Goal: Find specific page/section: Find specific page/section

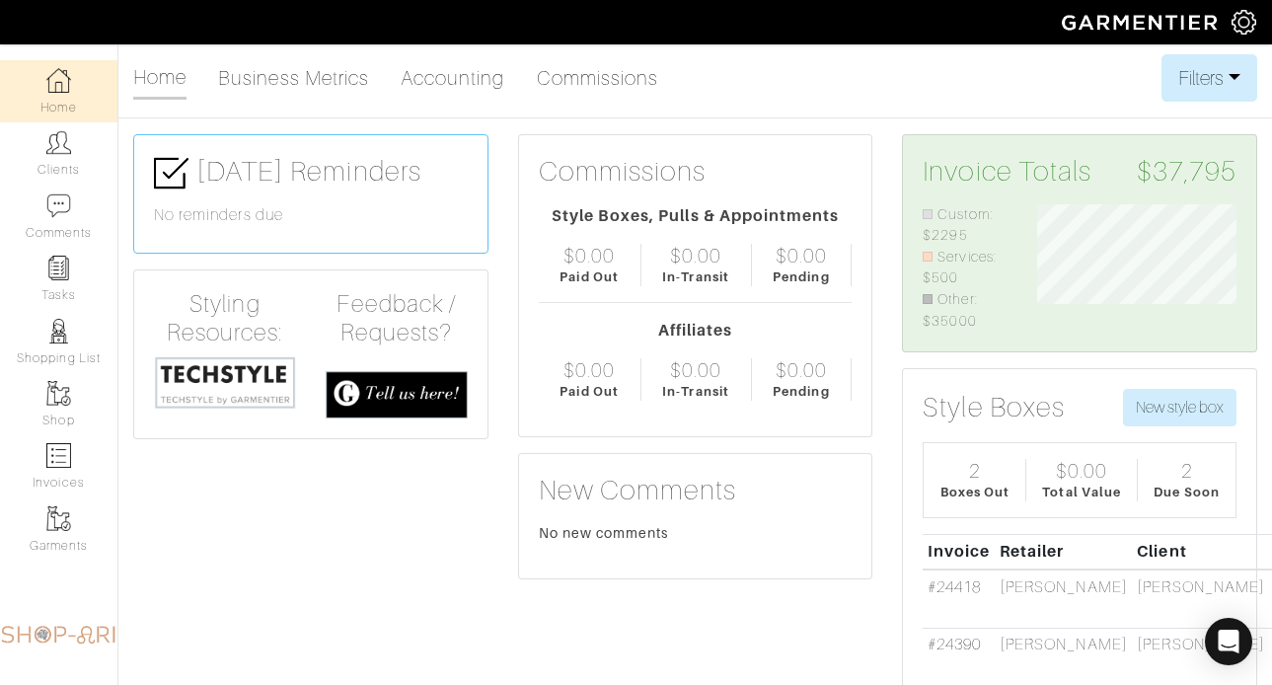
scroll to position [127, 228]
click at [60, 141] on img at bounding box center [58, 142] width 25 height 25
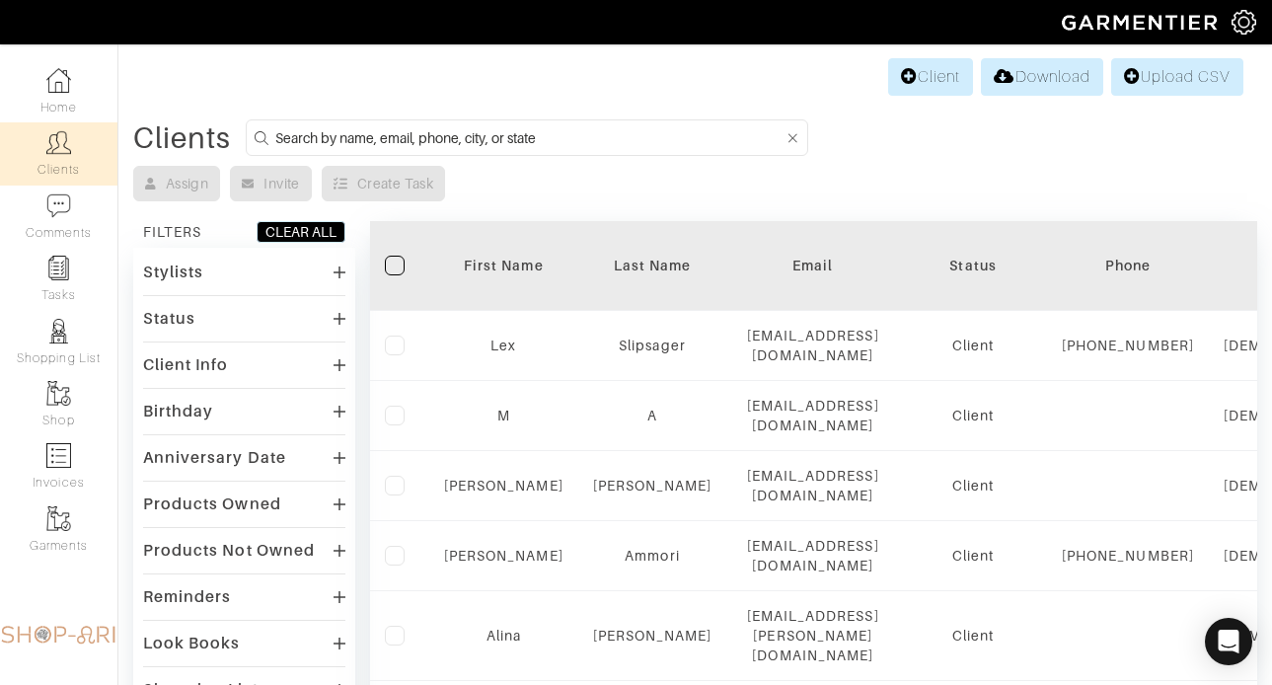
click at [350, 138] on input at bounding box center [529, 137] width 509 height 25
type input "fitzgerald"
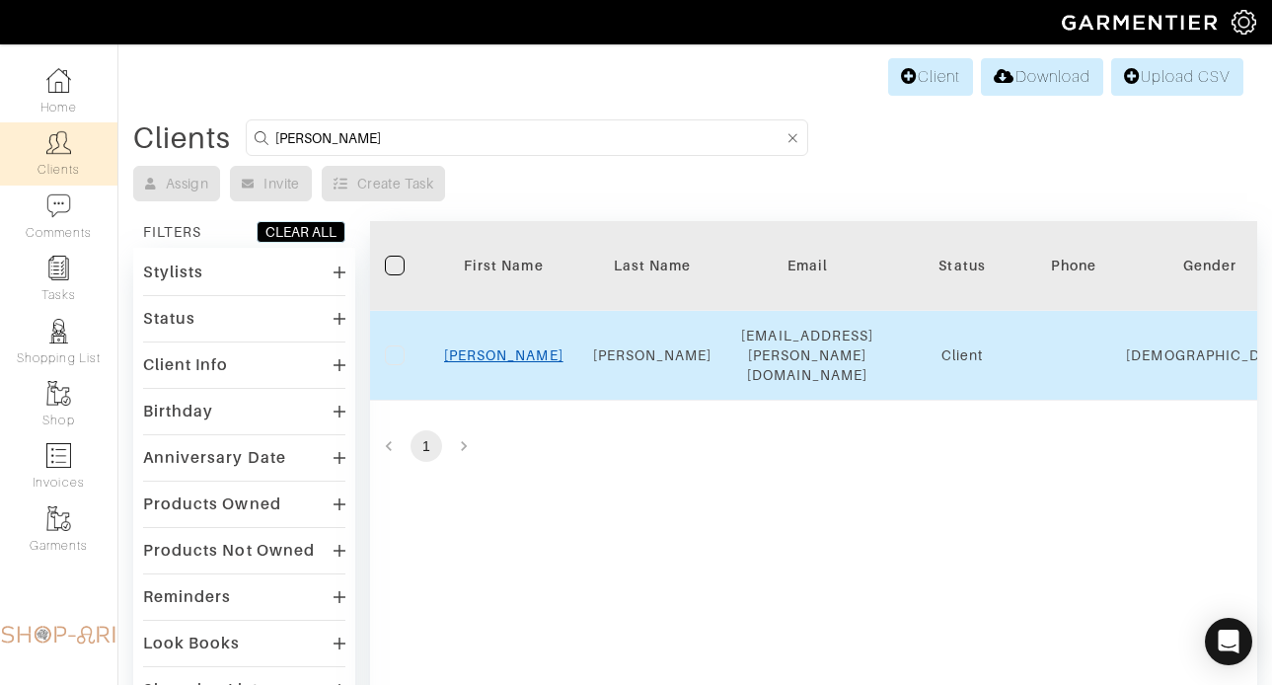
click at [509, 348] on link "Evan" at bounding box center [503, 355] width 119 height 16
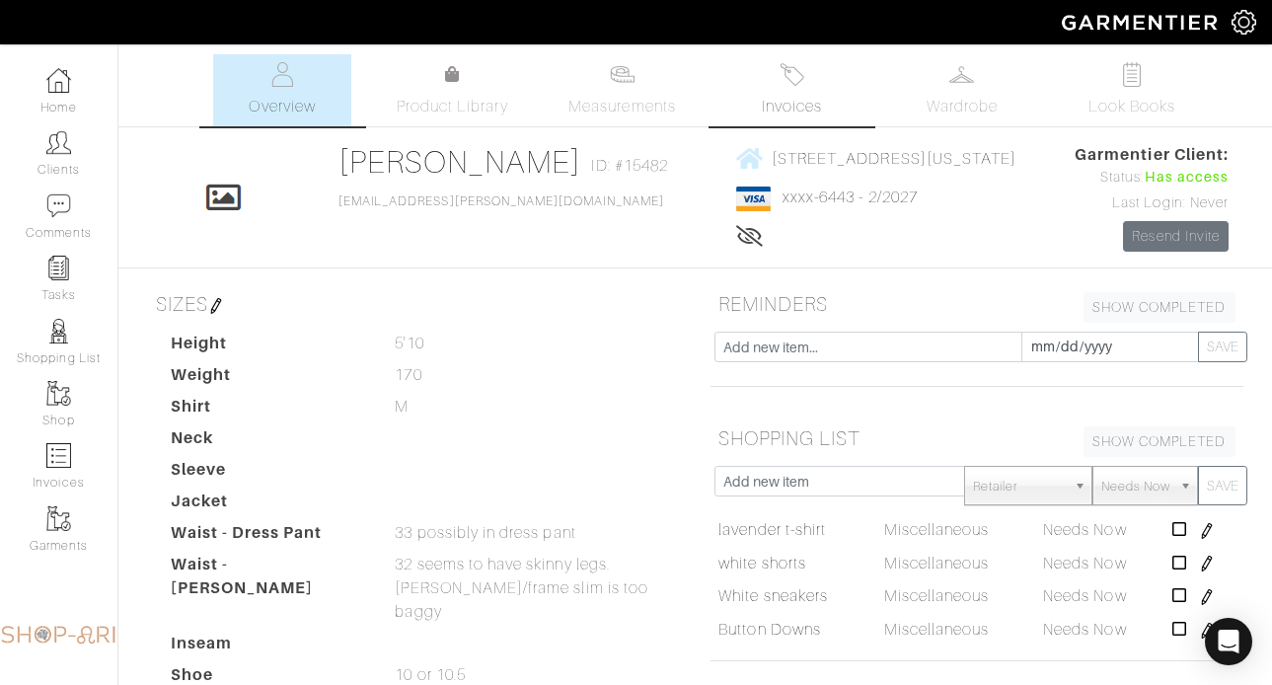
click at [766, 103] on span "Invoices" at bounding box center [792, 107] width 60 height 24
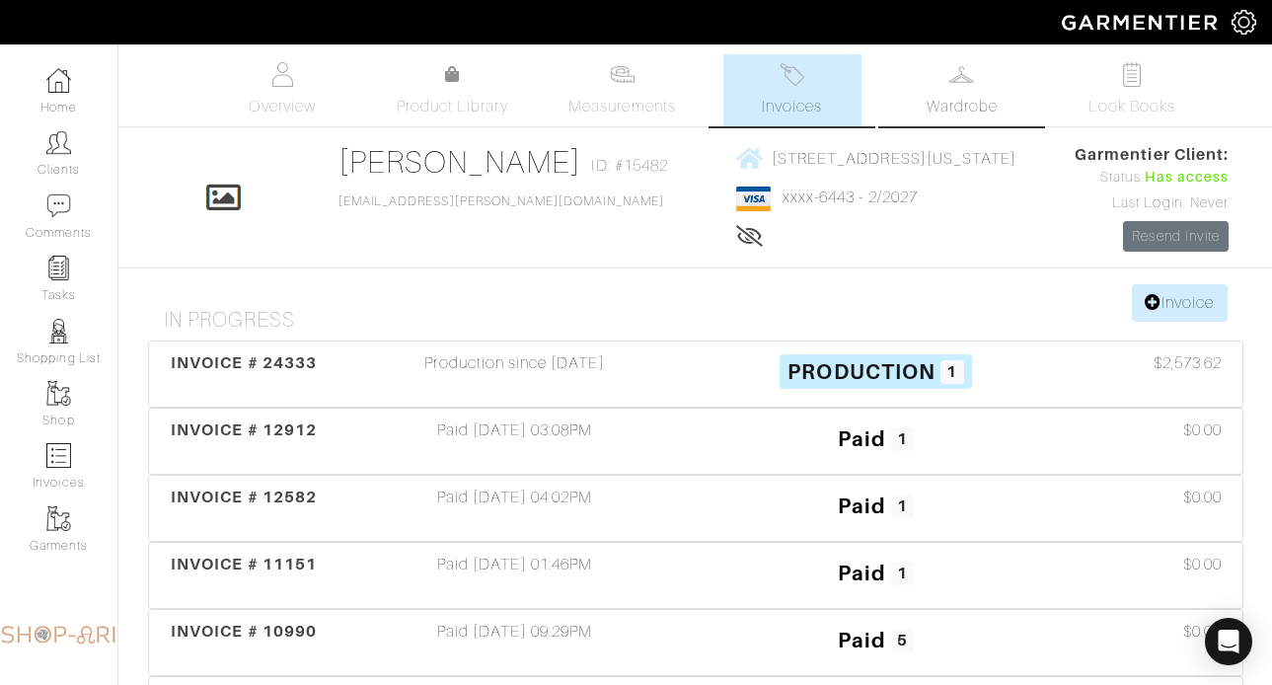
click at [994, 107] on span "Wardrobe" at bounding box center [962, 107] width 71 height 24
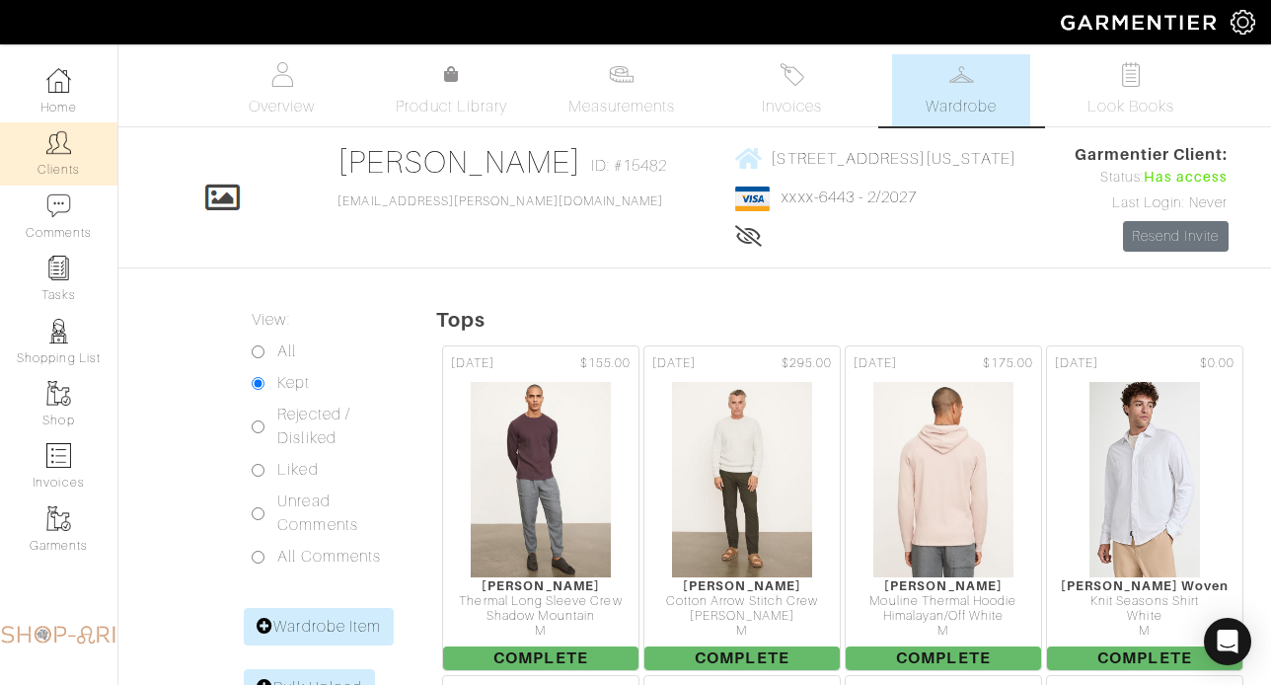
click at [46, 151] on img at bounding box center [58, 142] width 25 height 25
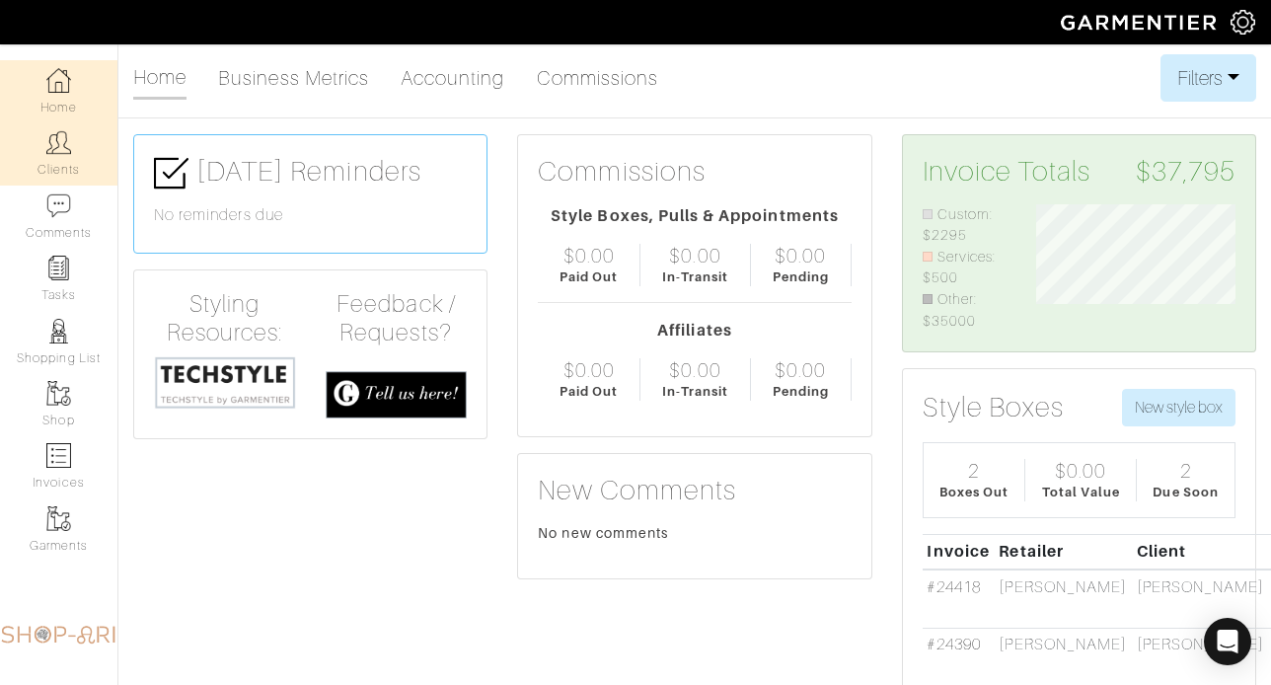
scroll to position [127, 228]
click at [69, 146] on link "Clients" at bounding box center [58, 153] width 117 height 62
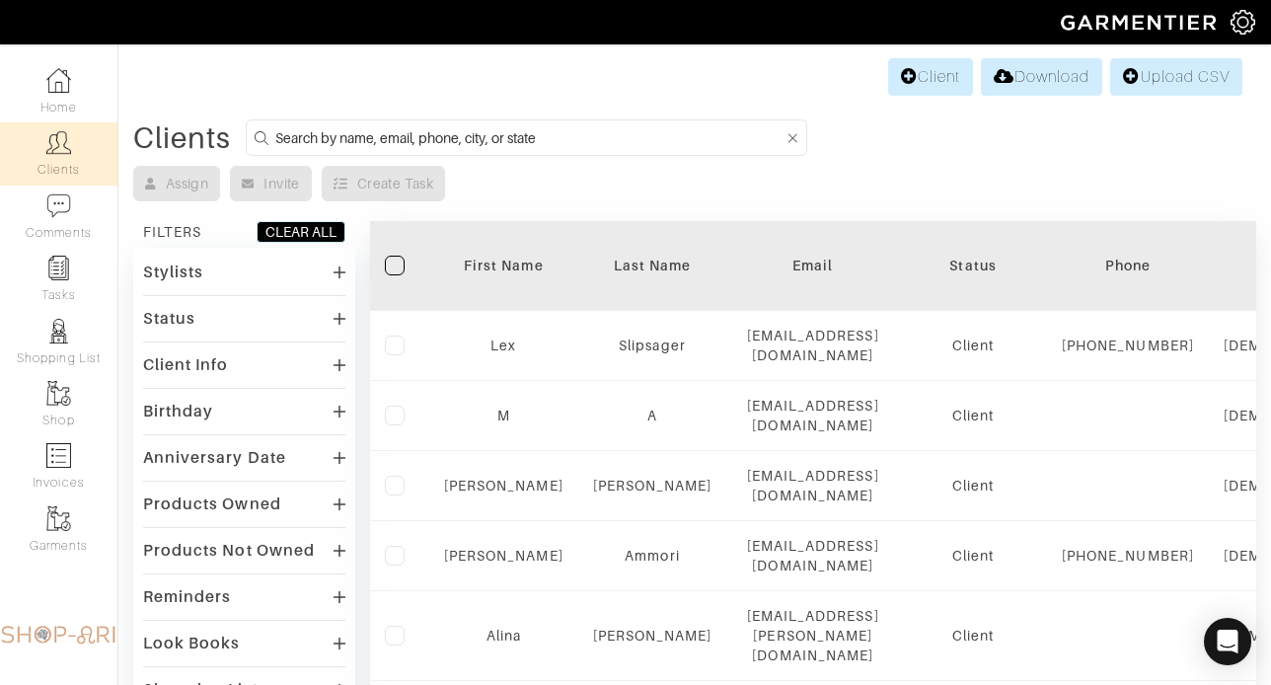
click at [540, 131] on input at bounding box center [529, 137] width 508 height 25
type input "anna"
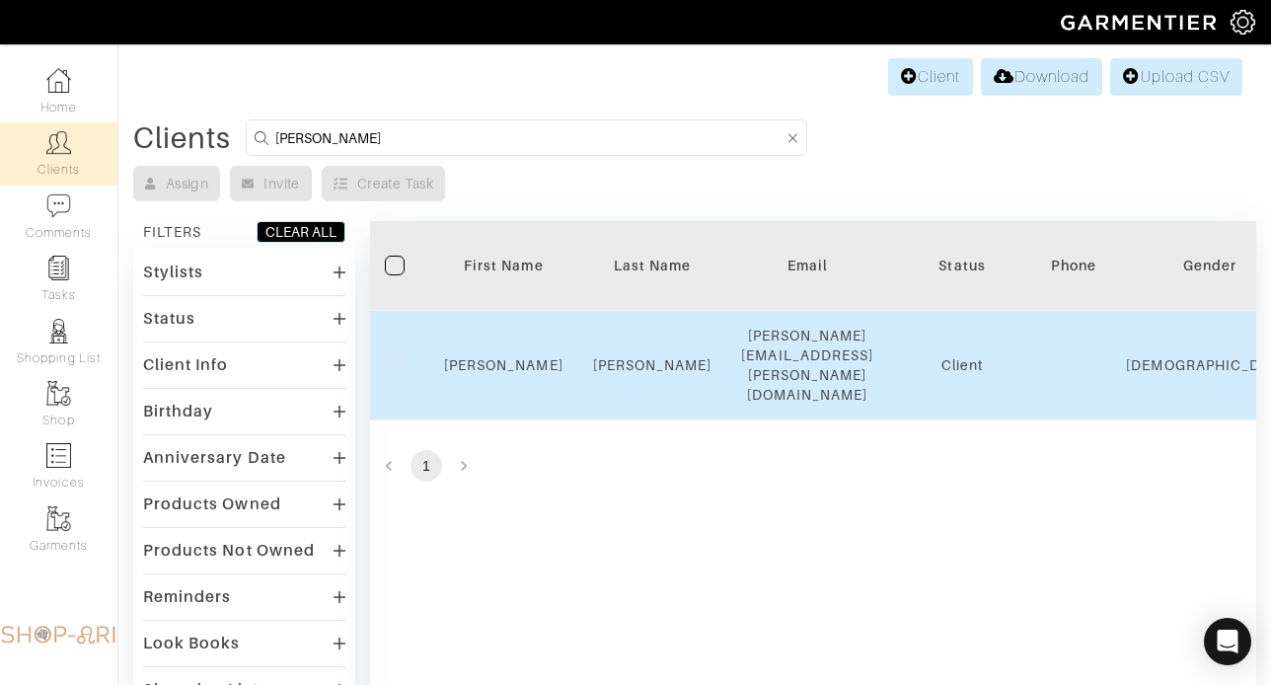
click at [519, 355] on div "Anna" at bounding box center [503, 365] width 119 height 20
click at [518, 357] on link "Anna" at bounding box center [503, 365] width 119 height 16
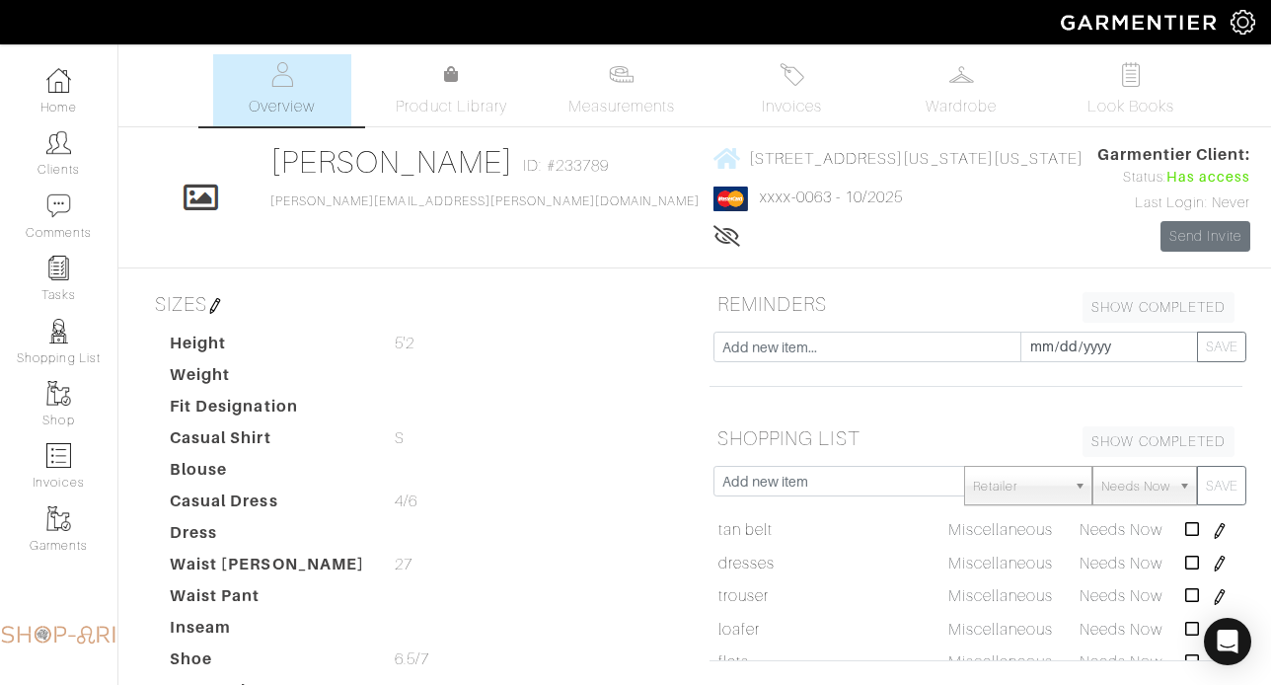
click at [967, 46] on div "Company Settings Manage Subscription My Profile Stylists Sign Out Home Clients …" at bounding box center [635, 551] width 1271 height 1102
click at [962, 76] on img at bounding box center [961, 74] width 25 height 25
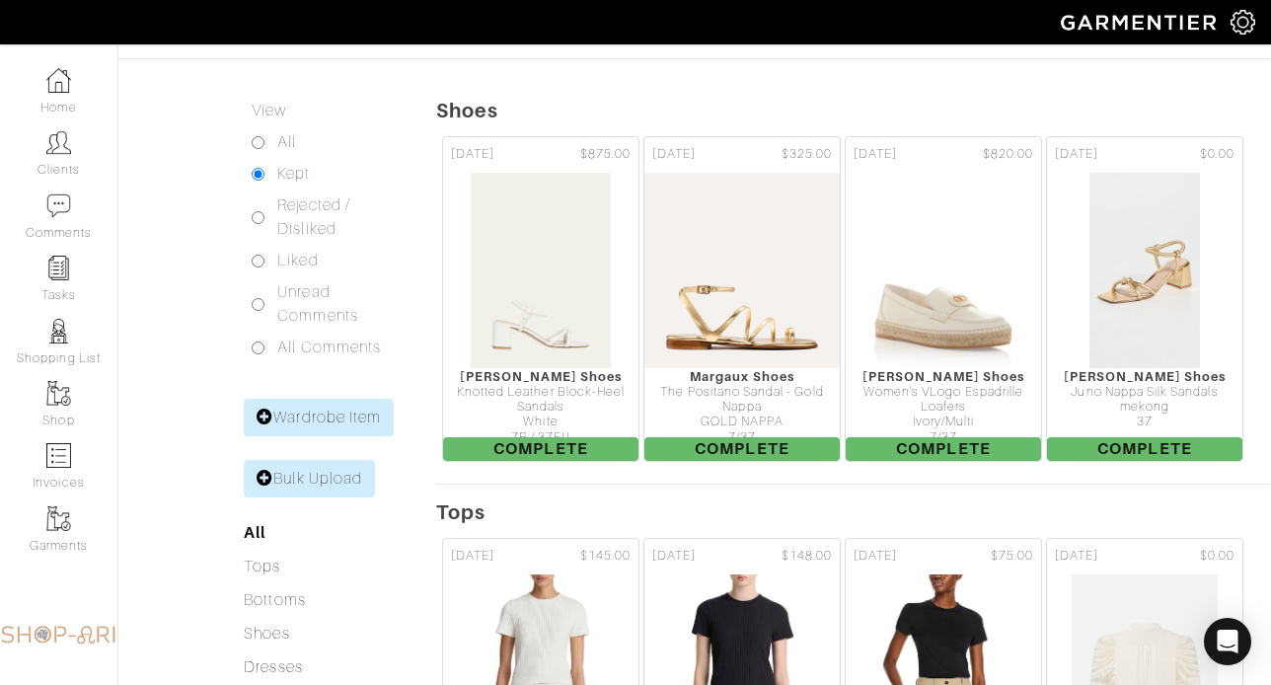
scroll to position [874, 0]
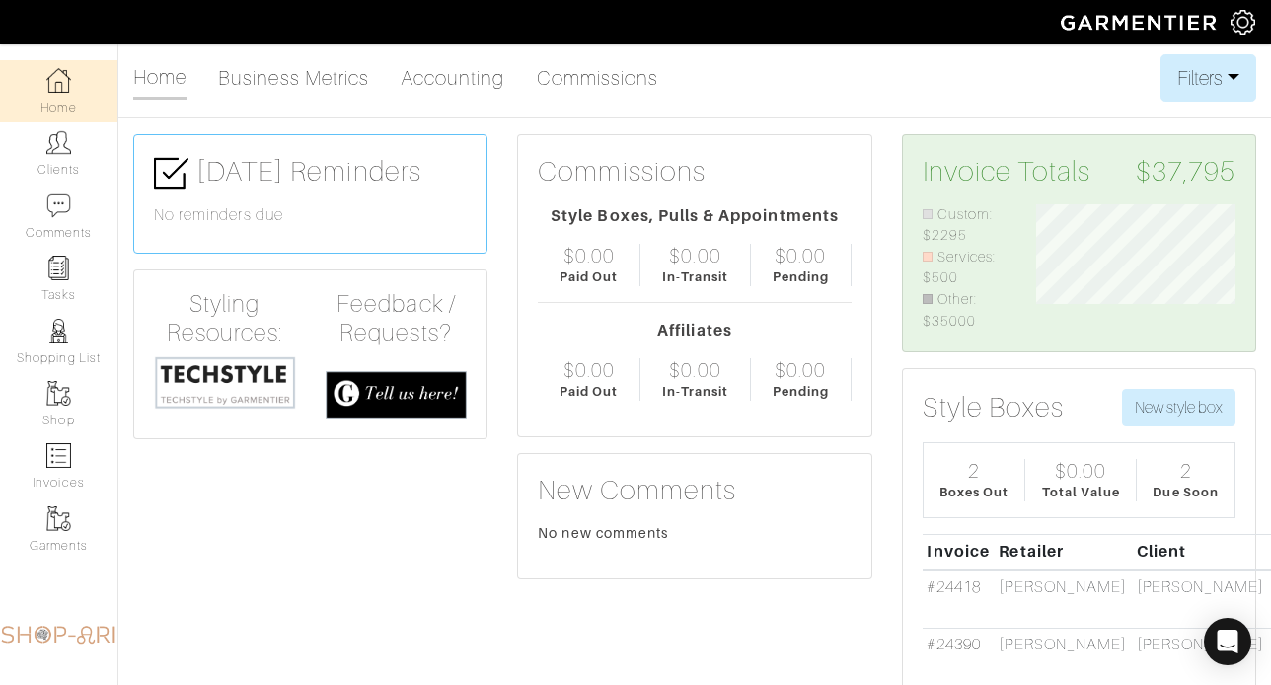
scroll to position [127, 228]
click at [25, 141] on link "Clients" at bounding box center [58, 153] width 117 height 62
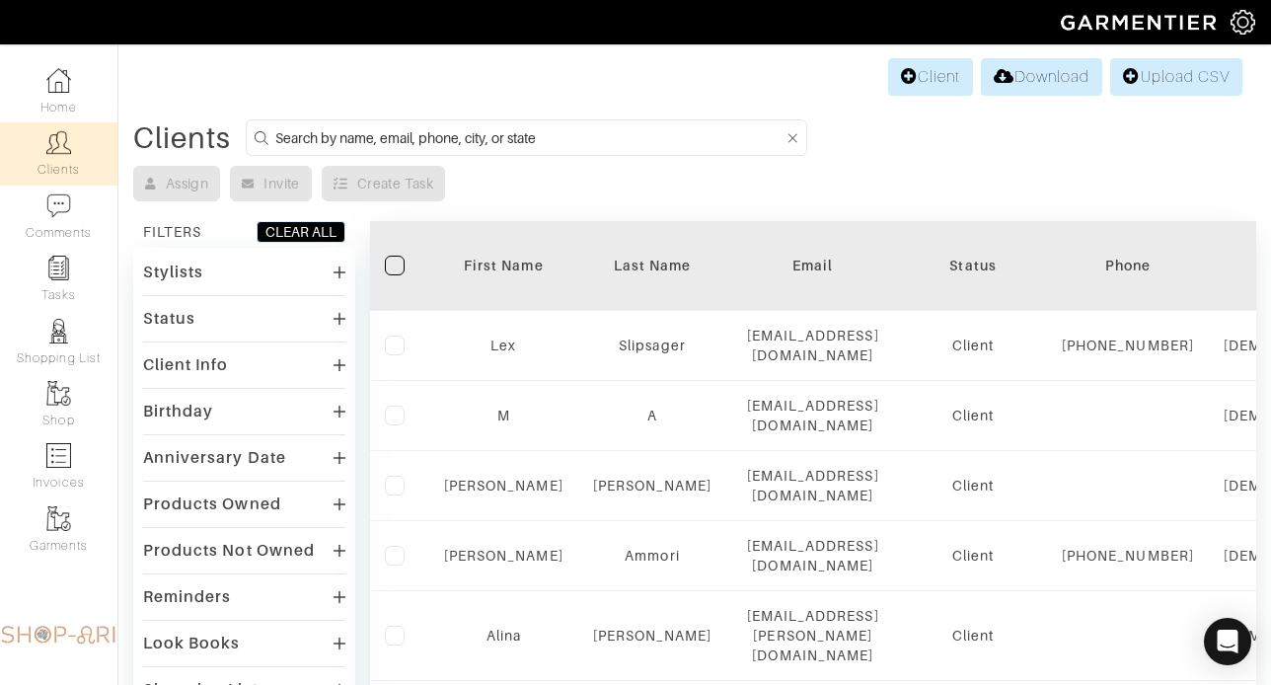
click at [336, 146] on input at bounding box center [529, 137] width 508 height 25
type input "evan fitzgerald"
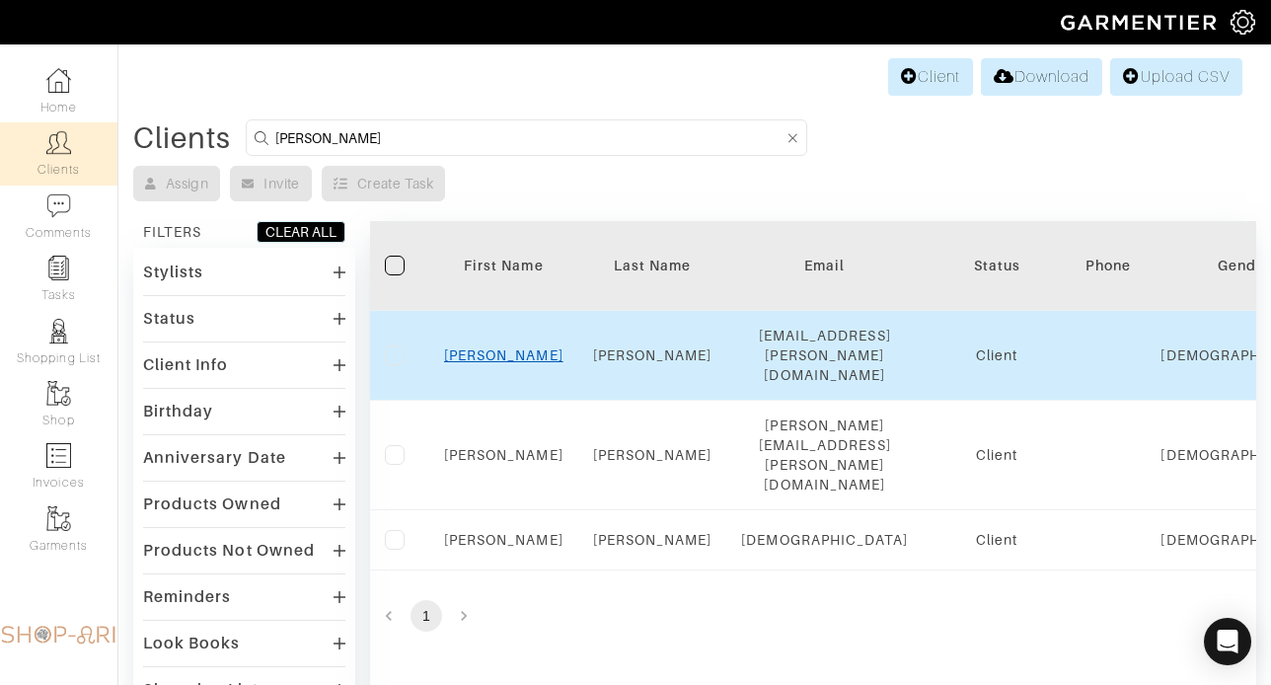
click at [504, 347] on link "Evan" at bounding box center [503, 355] width 119 height 16
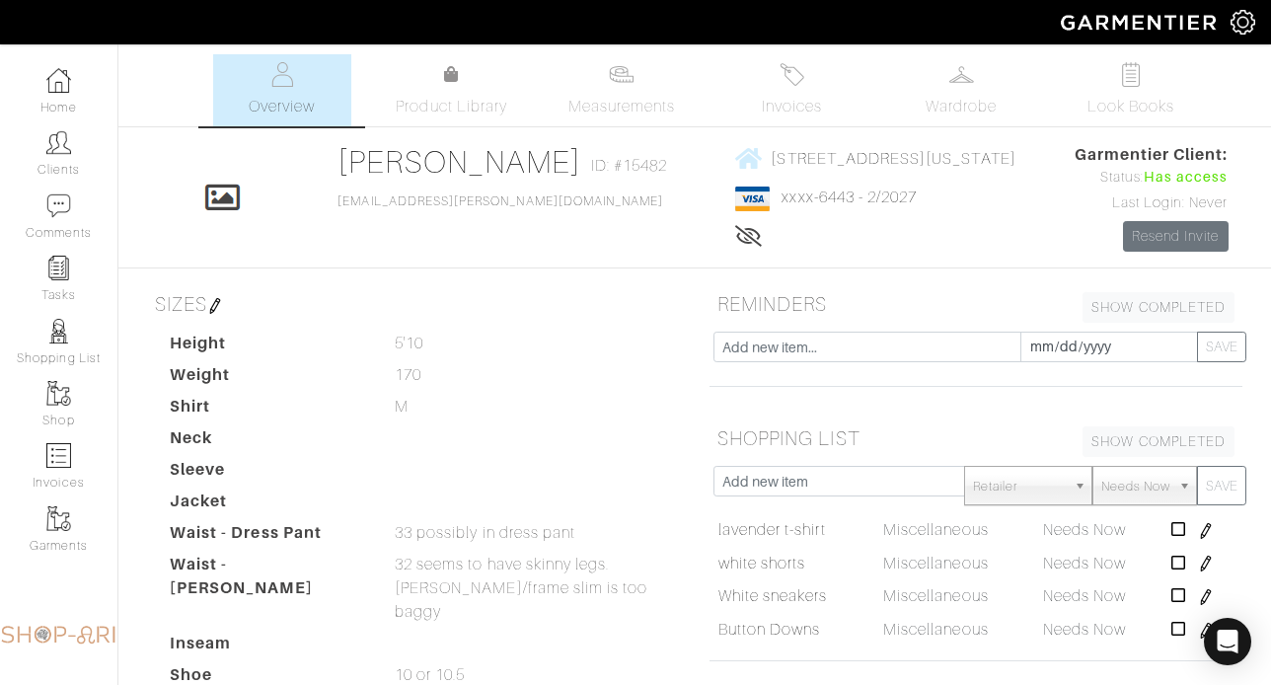
click at [884, 119] on ul "Overview Product Library Measurements Invoices Wardrobe Look Books" at bounding box center [695, 90] width 1043 height 72
click at [945, 114] on span "Wardrobe" at bounding box center [961, 107] width 71 height 24
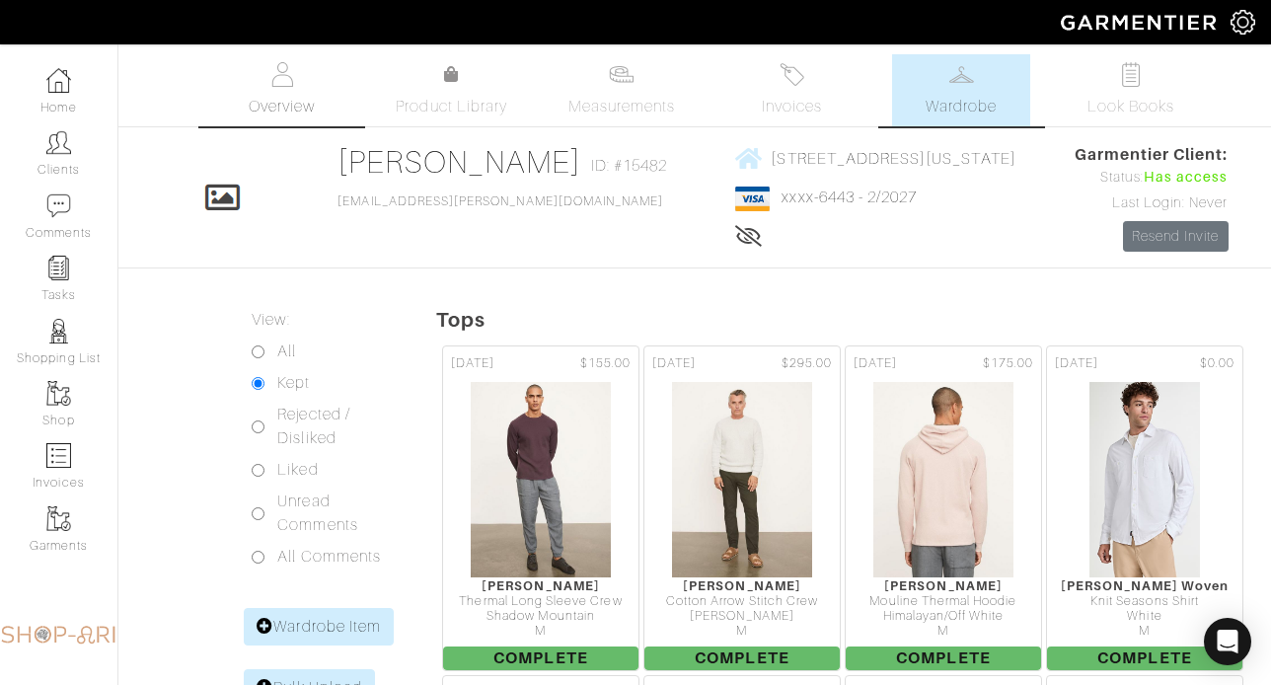
click at [336, 95] on link "Overview" at bounding box center [282, 90] width 138 height 72
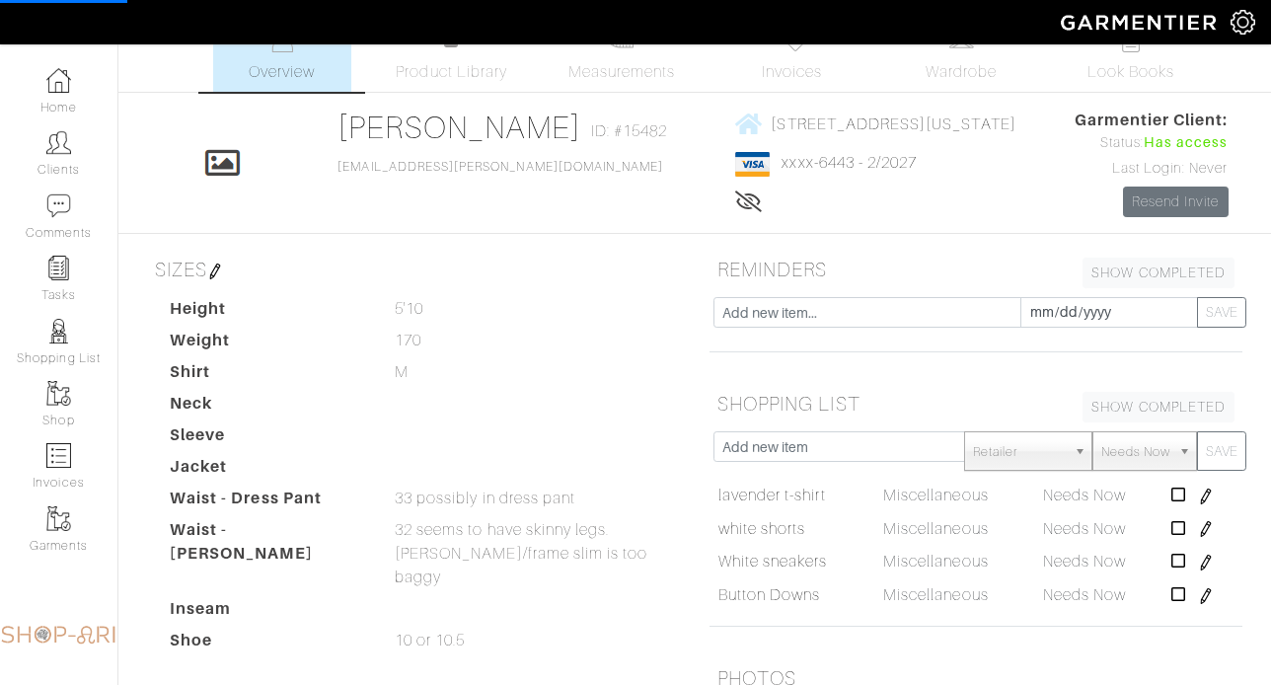
scroll to position [164, 0]
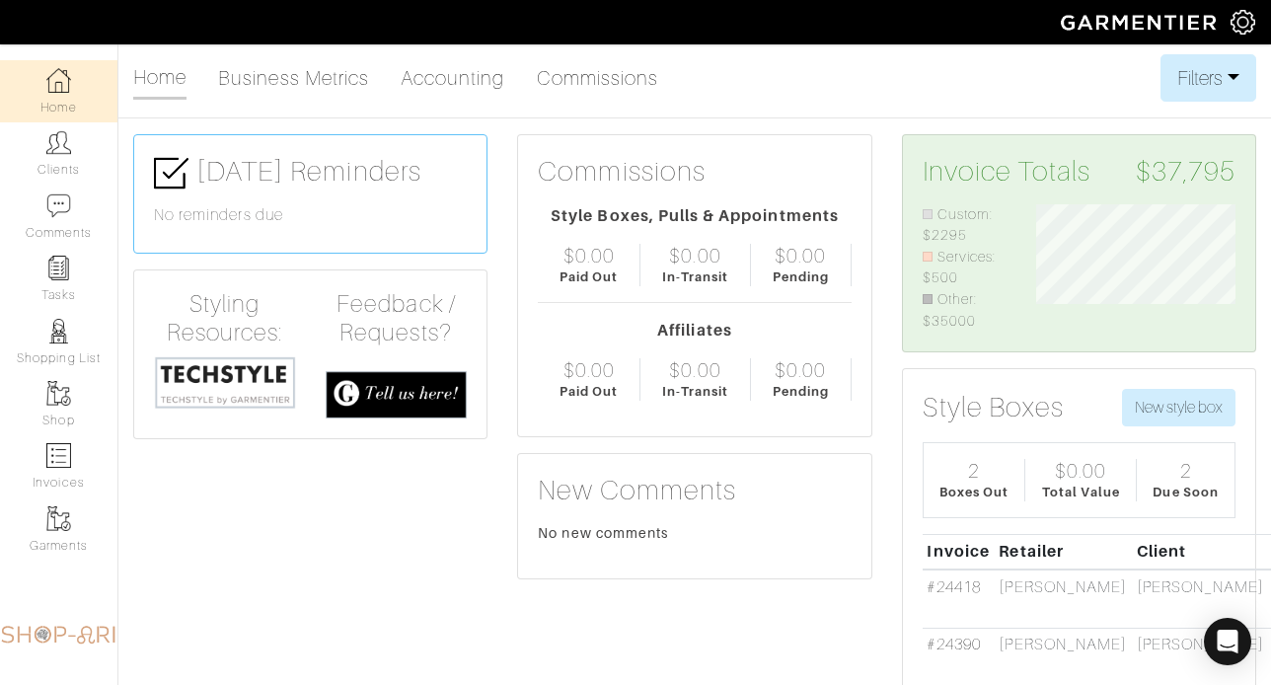
scroll to position [127, 228]
click at [74, 184] on link "Clients" at bounding box center [58, 153] width 117 height 62
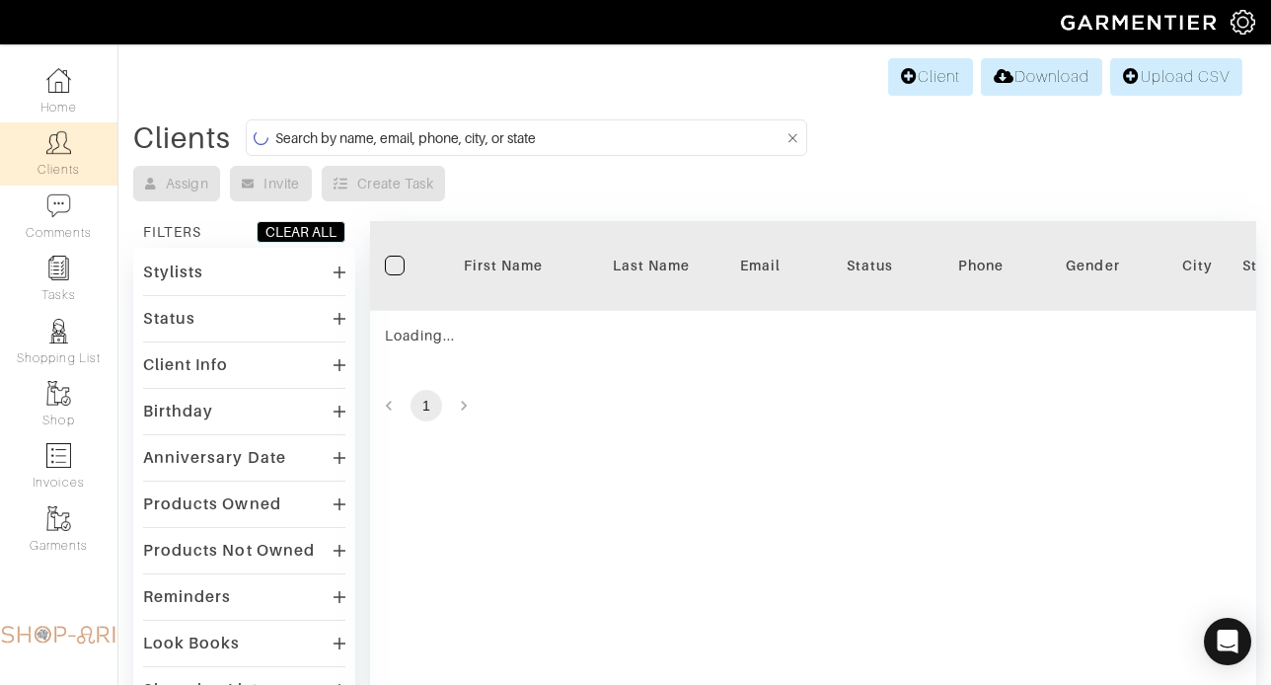
click at [71, 164] on link "Clients" at bounding box center [58, 153] width 117 height 62
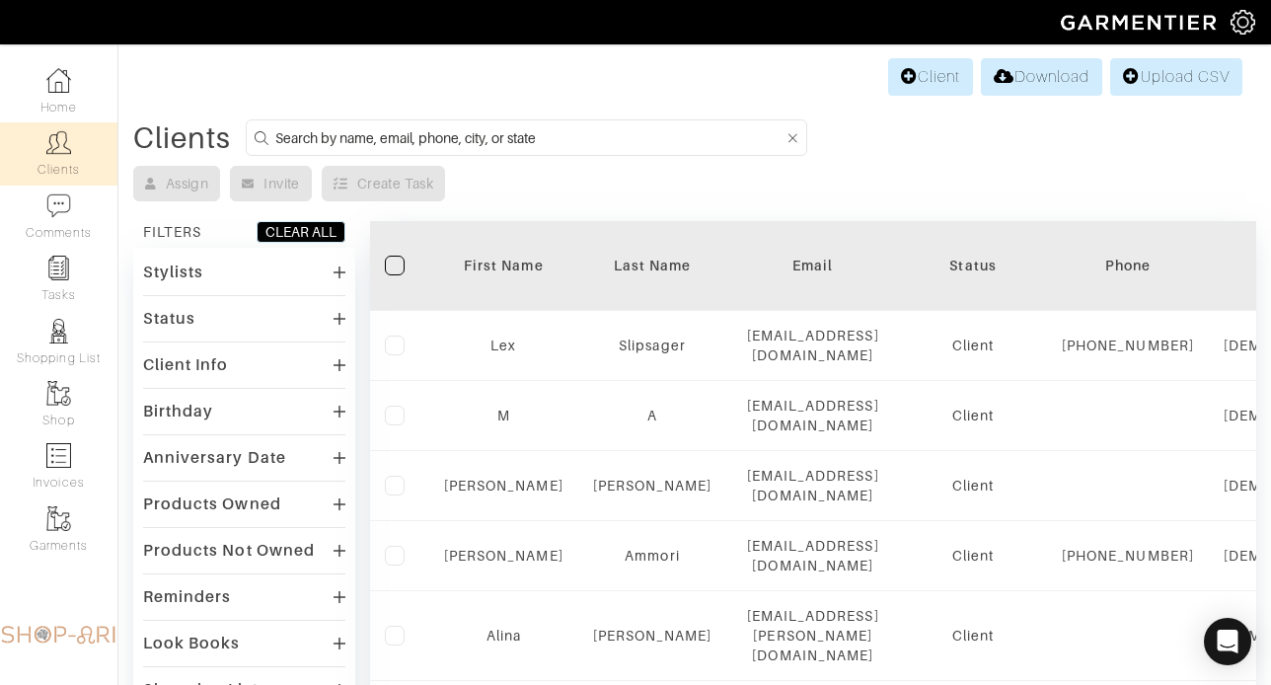
click at [430, 150] on form at bounding box center [527, 137] width 562 height 37
click at [432, 147] on input at bounding box center [529, 137] width 508 height 25
type input "[PERSON_NAME]"
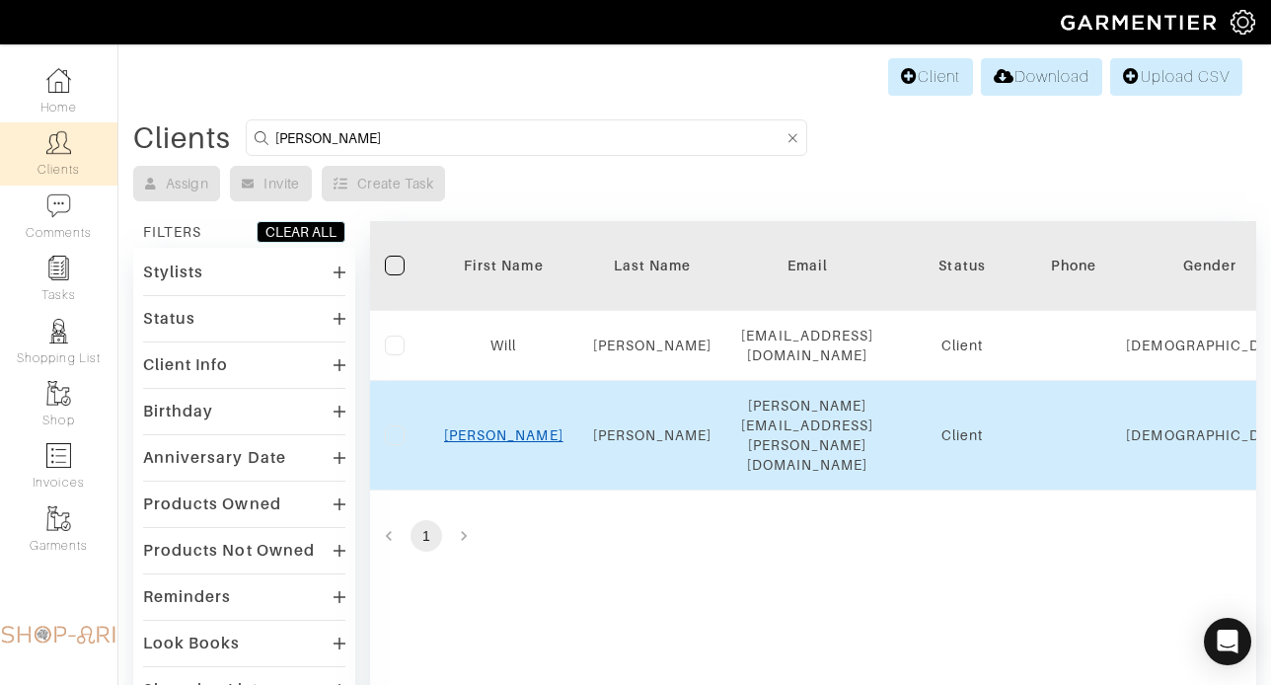
click at [497, 427] on link "[PERSON_NAME]" at bounding box center [503, 435] width 119 height 16
